Goal: Navigation & Orientation: Understand site structure

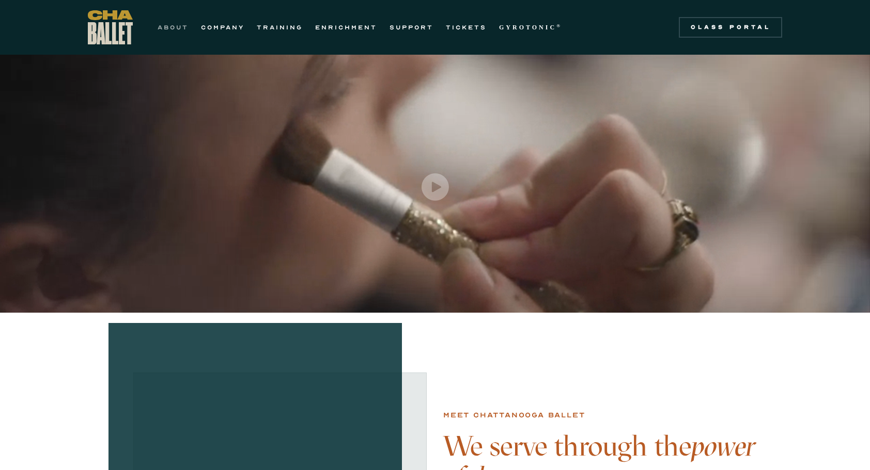
click at [178, 27] on link "ABOUT" at bounding box center [172, 27] width 31 height 12
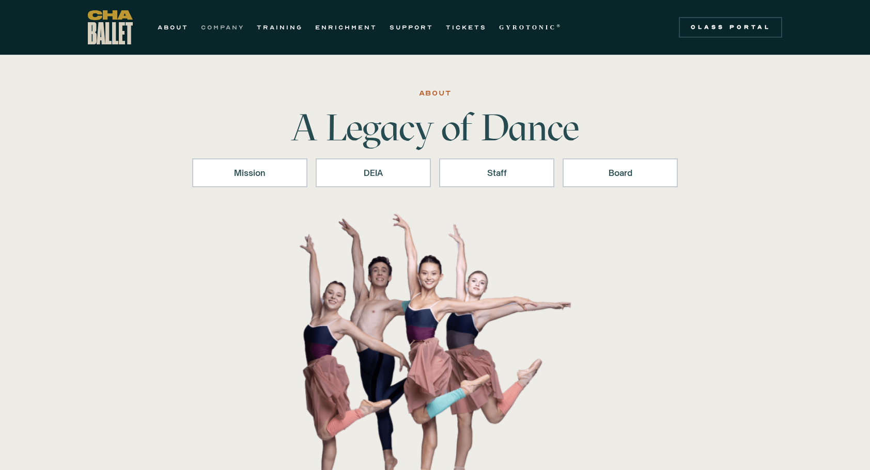
click at [222, 25] on link "COMPANY" at bounding box center [222, 27] width 43 height 12
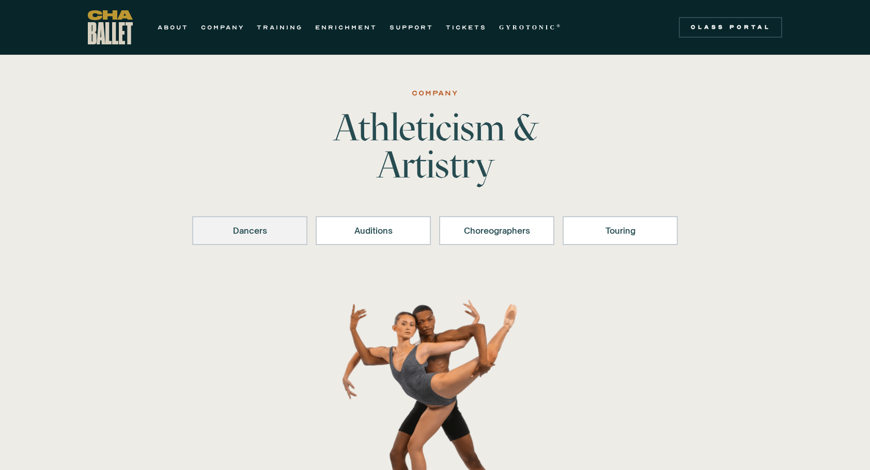
click at [253, 231] on div "Dancers" at bounding box center [250, 231] width 88 height 12
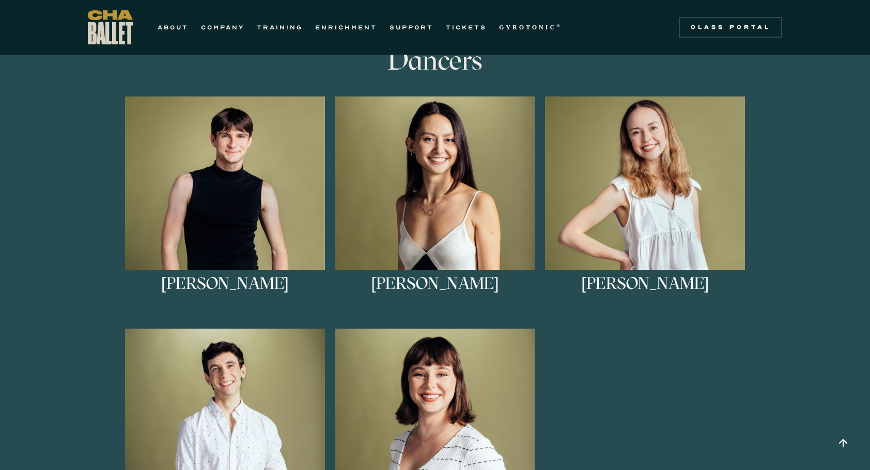
scroll to position [563, 0]
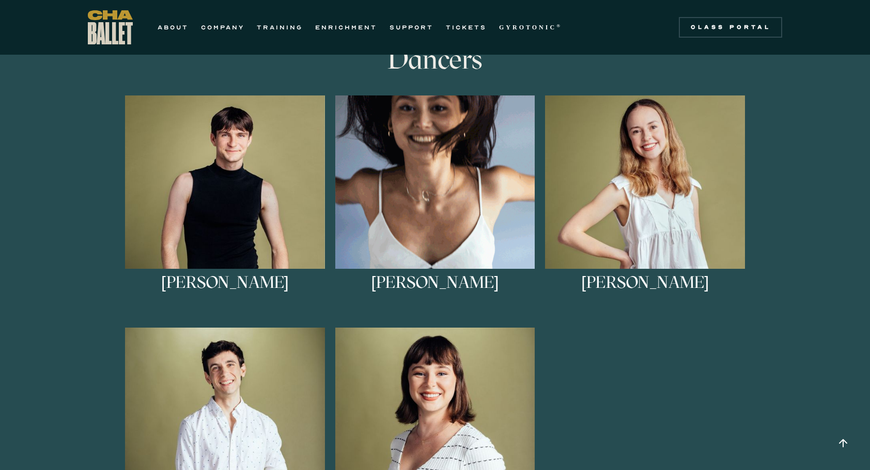
click at [410, 227] on img at bounding box center [435, 196] width 200 height 200
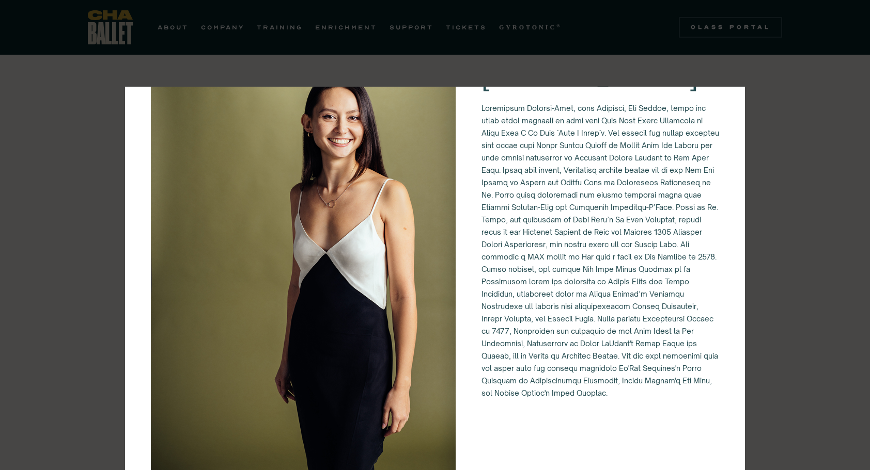
scroll to position [71, 0]
click at [376, 230] on img at bounding box center [303, 269] width 305 height 456
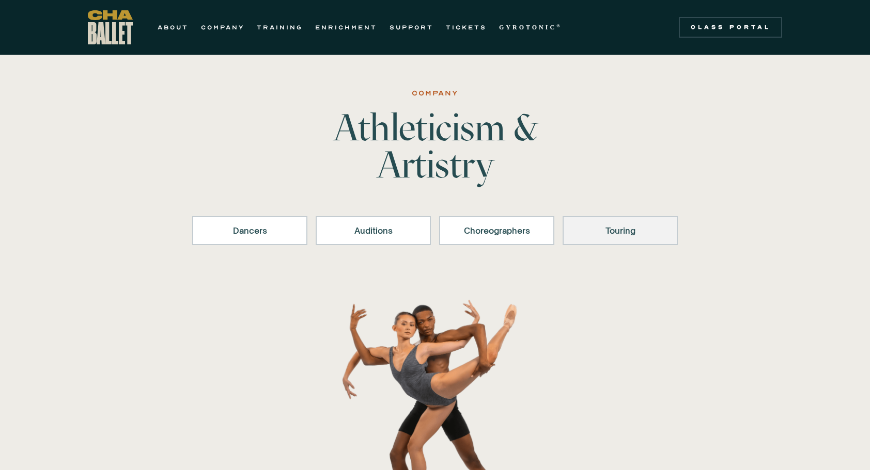
click at [609, 233] on div "Touring" at bounding box center [620, 231] width 88 height 12
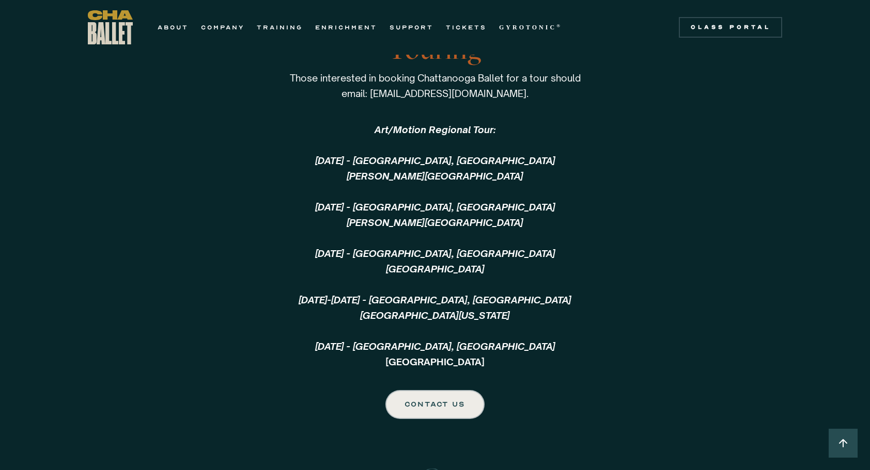
scroll to position [2224, 0]
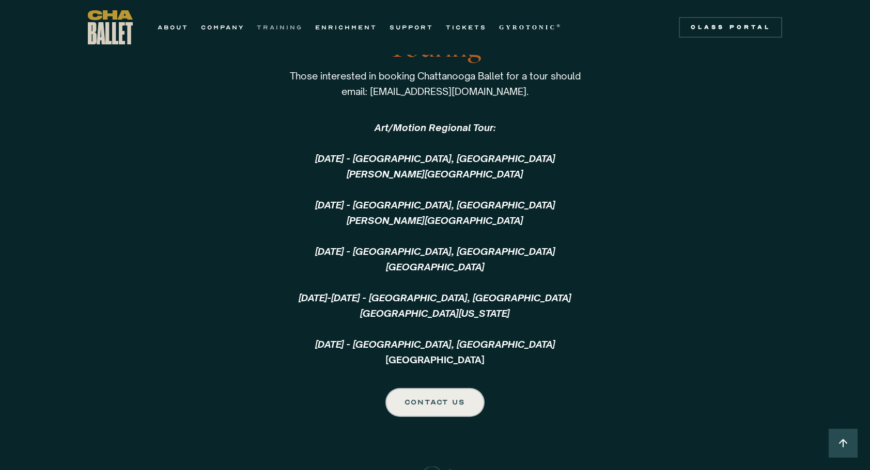
click at [285, 26] on link "TRAINING" at bounding box center [280, 27] width 46 height 12
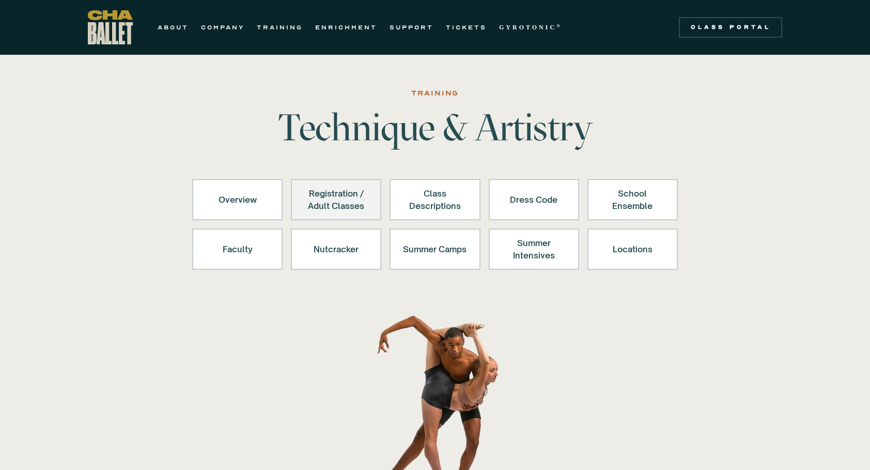
click at [338, 203] on div "Registration / Adult Classes" at bounding box center [336, 199] width 64 height 25
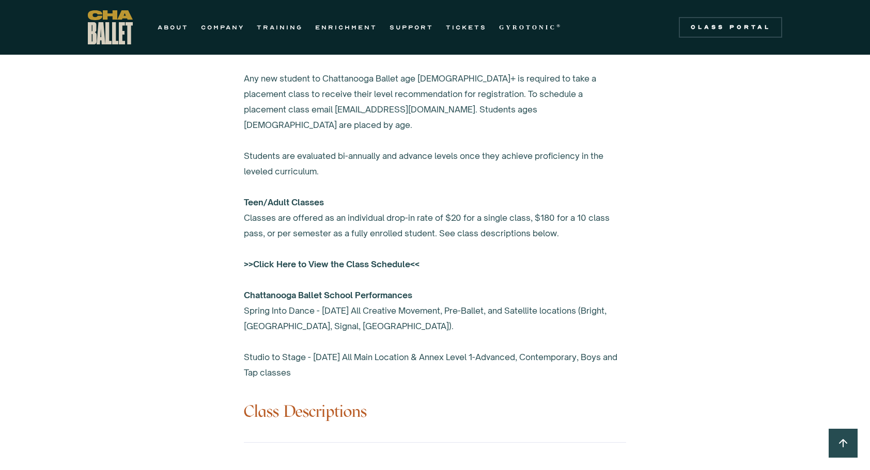
scroll to position [676, 0]
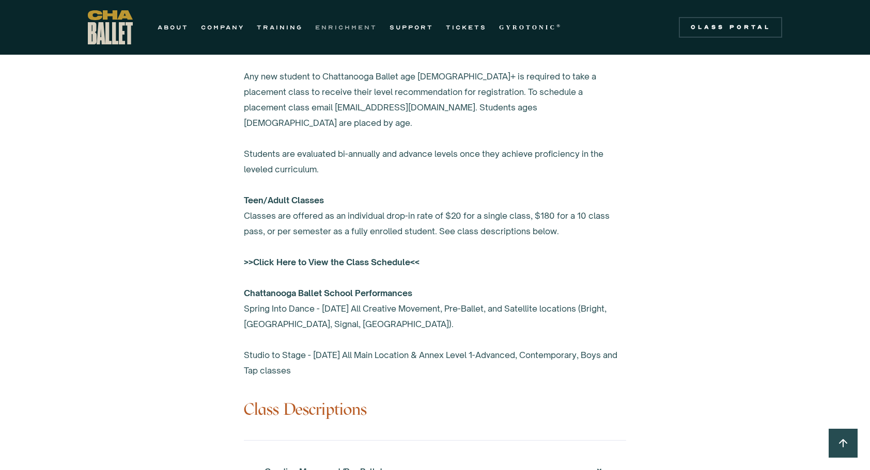
click at [349, 29] on link "ENRICHMENT" at bounding box center [346, 27] width 62 height 12
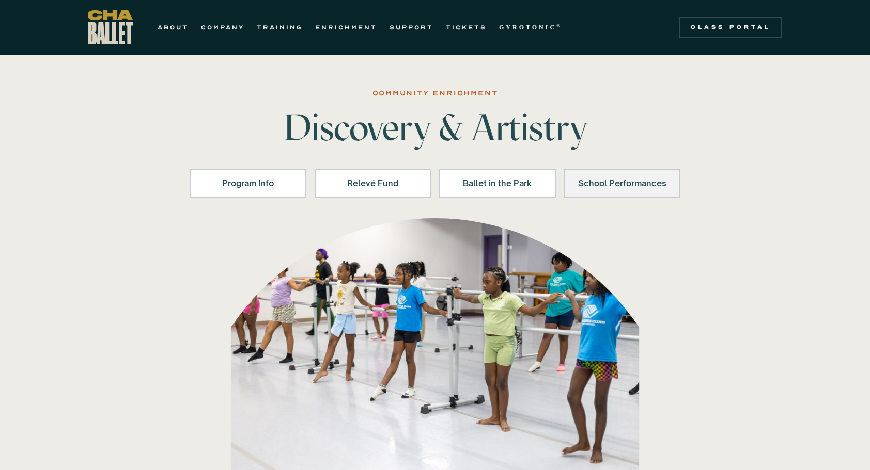
click at [626, 184] on div "School Performances" at bounding box center [622, 183] width 90 height 12
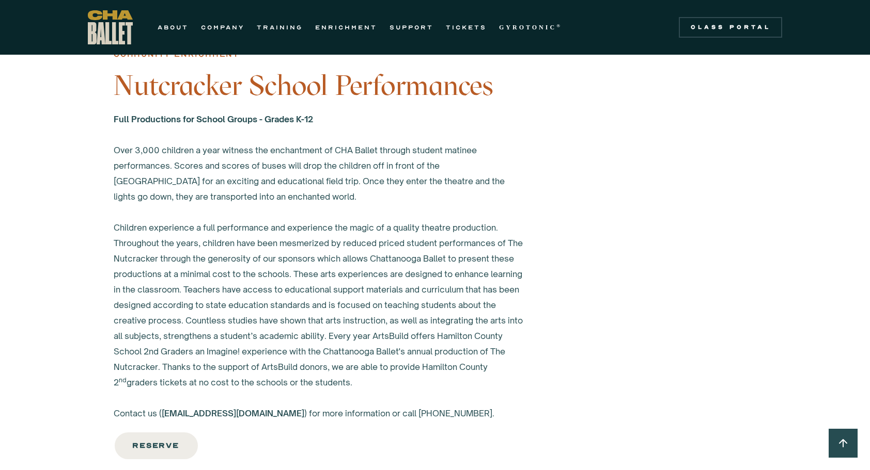
scroll to position [1535, 0]
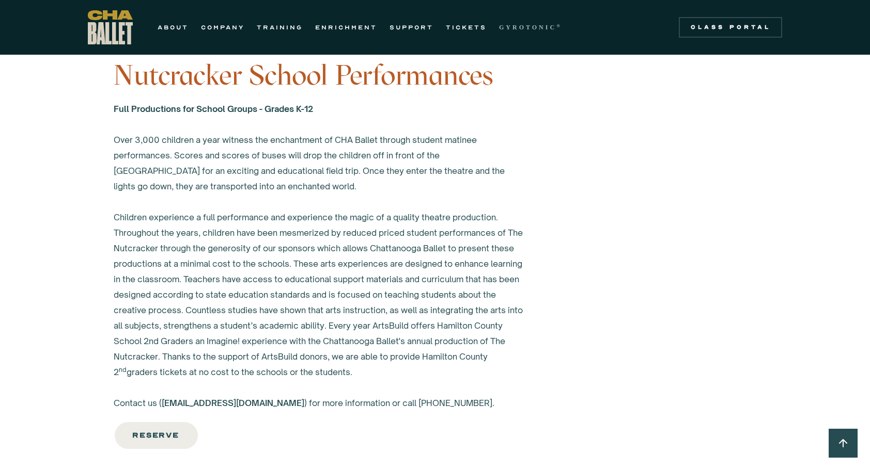
click at [526, 29] on strong "GYROTONIC" at bounding box center [527, 27] width 57 height 7
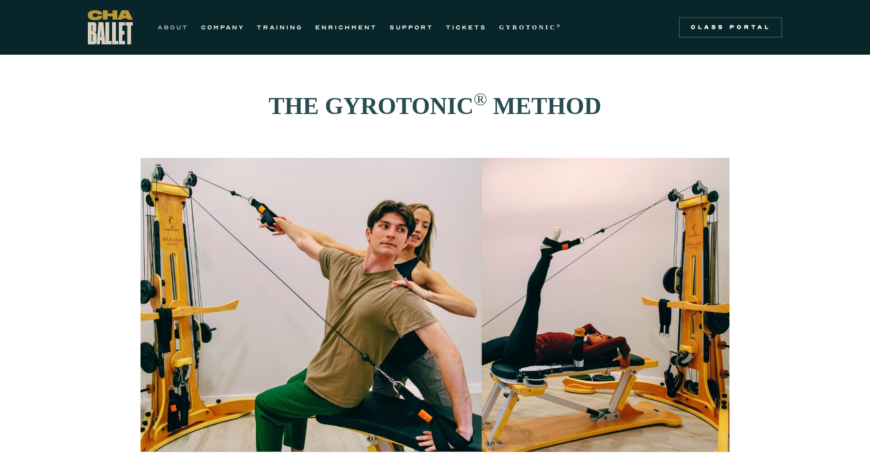
click at [177, 26] on link "ABOUT" at bounding box center [172, 27] width 31 height 12
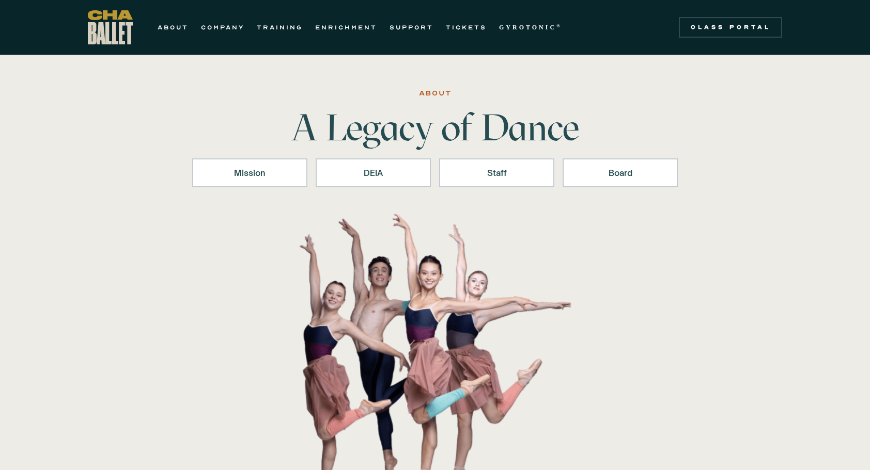
click at [107, 31] on img "home" at bounding box center [110, 27] width 45 height 34
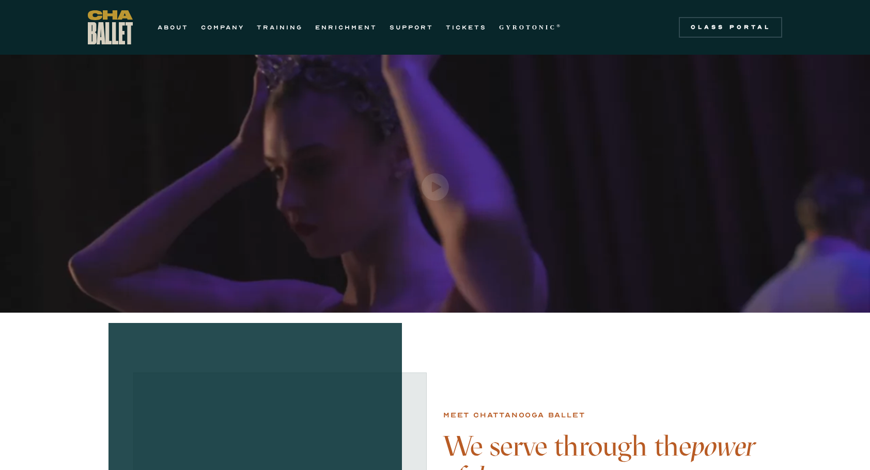
click at [434, 184] on img "open lightbox" at bounding box center [434, 187] width 27 height 27
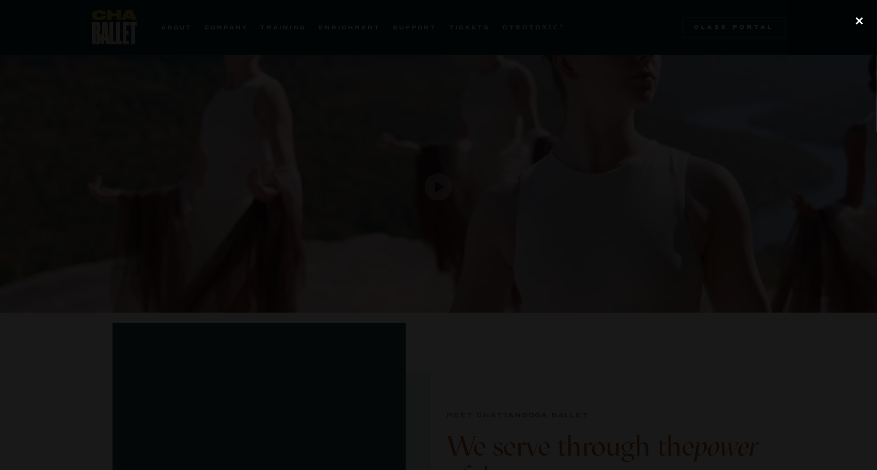
click at [866, 18] on div "close lightbox" at bounding box center [859, 20] width 35 height 23
